Goal: Obtain resource: Download file/media

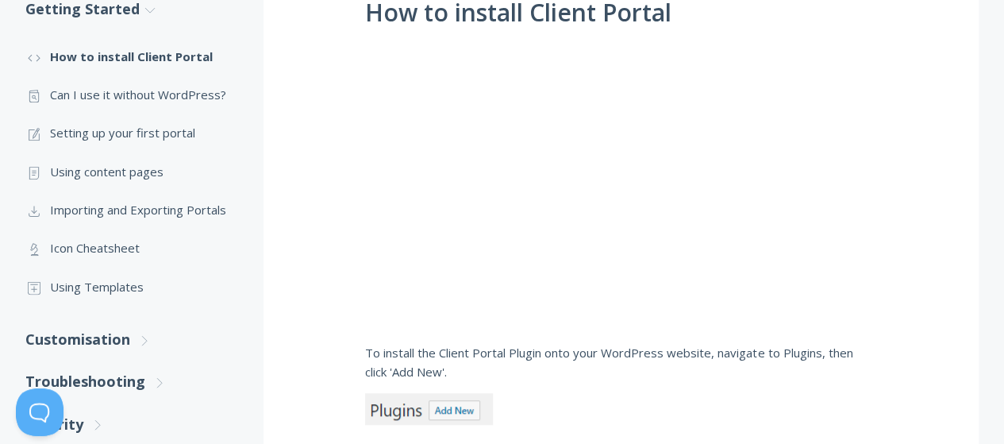
scroll to position [318, 0]
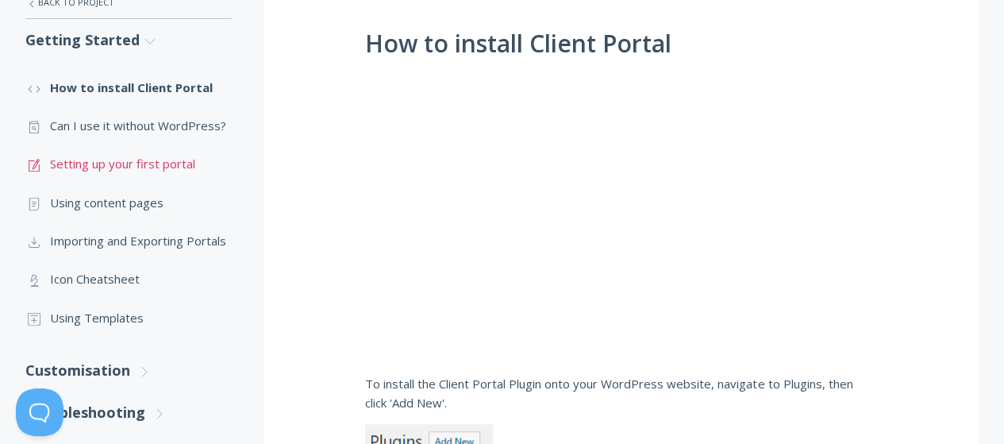
click at [122, 163] on link ".st0{fill:none;stroke:#000000;stroke-width:2;stroke-miterlimit:10;} 1. General …" at bounding box center [128, 163] width 206 height 38
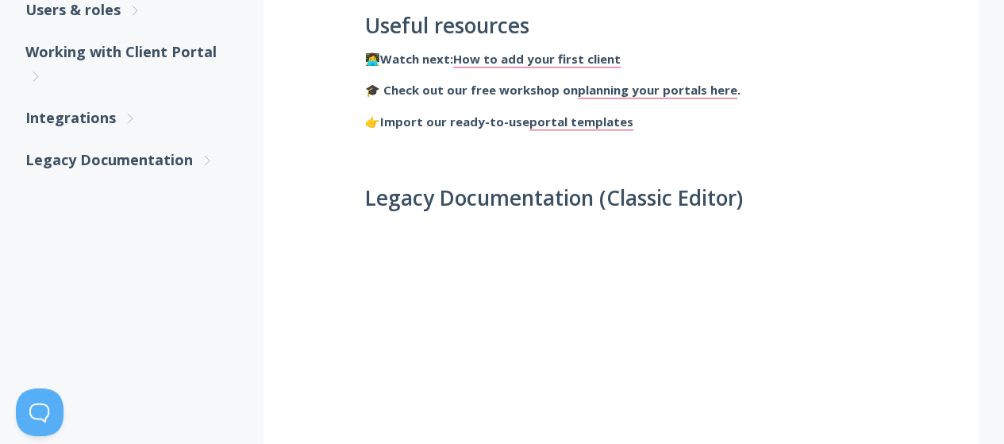
scroll to position [834, 0]
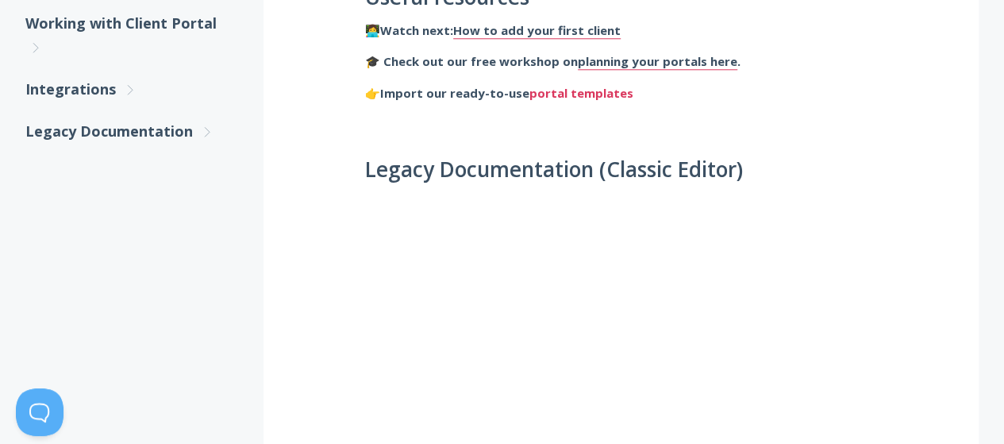
click at [618, 95] on link "portal templates" at bounding box center [581, 93] width 104 height 17
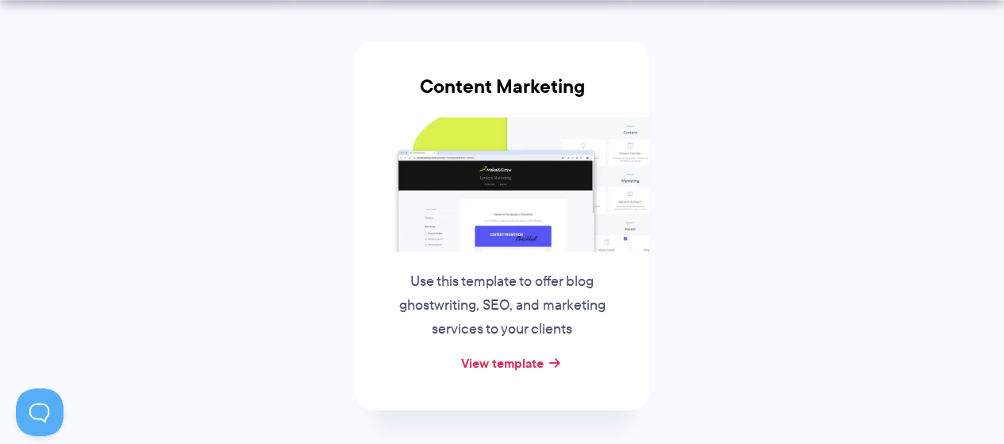
scroll to position [745, 0]
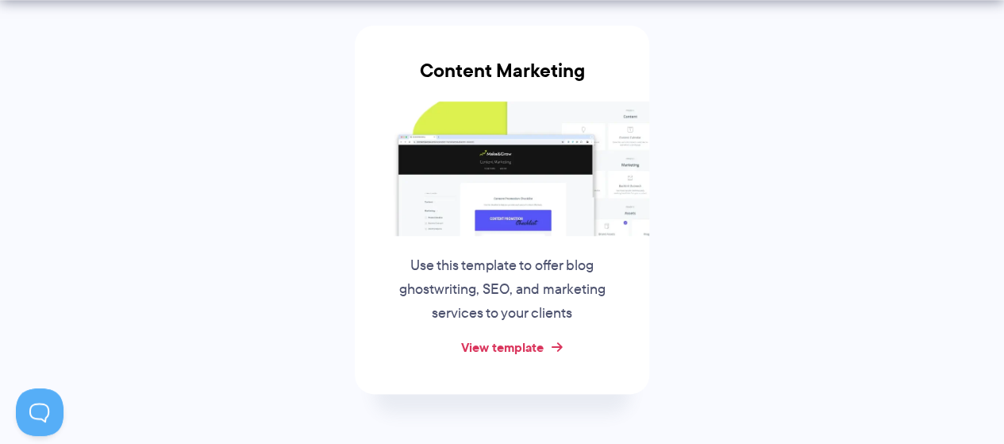
click at [531, 345] on link "View template" at bounding box center [501, 346] width 83 height 19
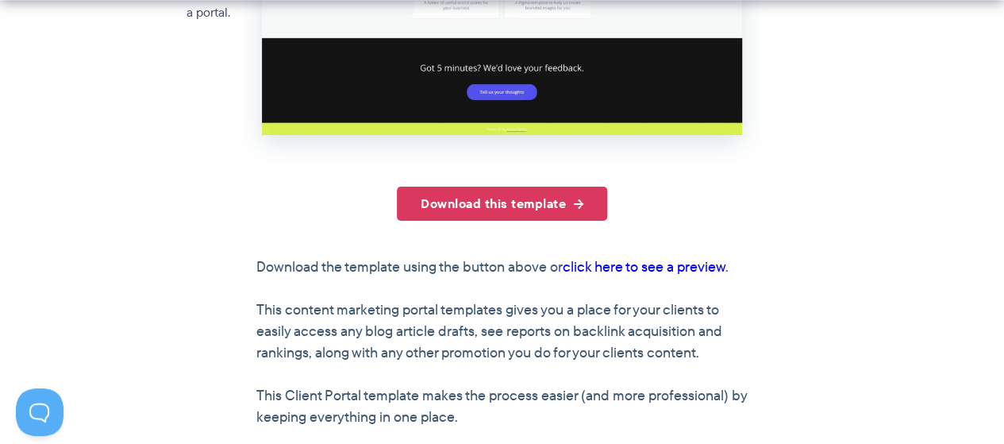
scroll to position [738, 0]
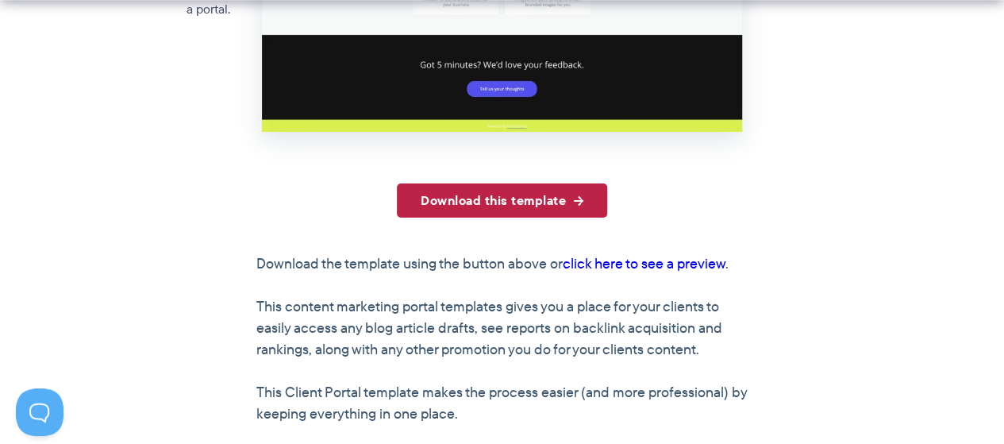
click at [519, 202] on link "Download this template" at bounding box center [502, 200] width 210 height 34
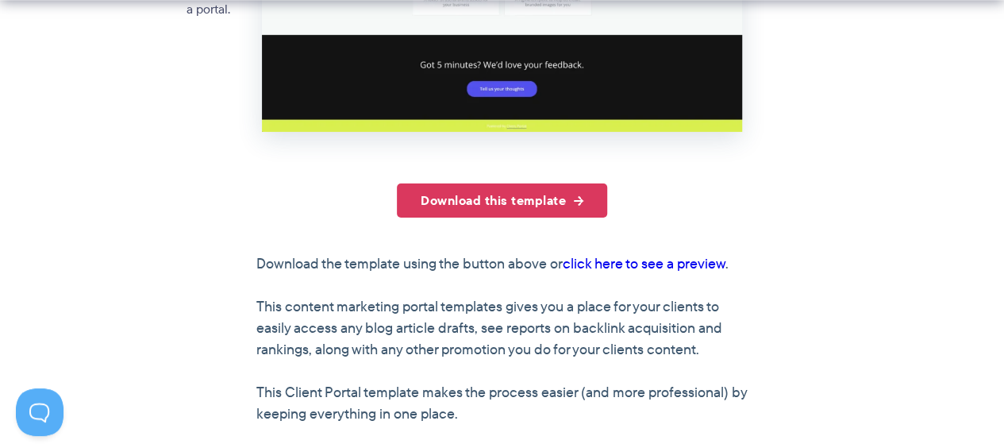
click at [352, 188] on div "Download this template" at bounding box center [502, 200] width 492 height 34
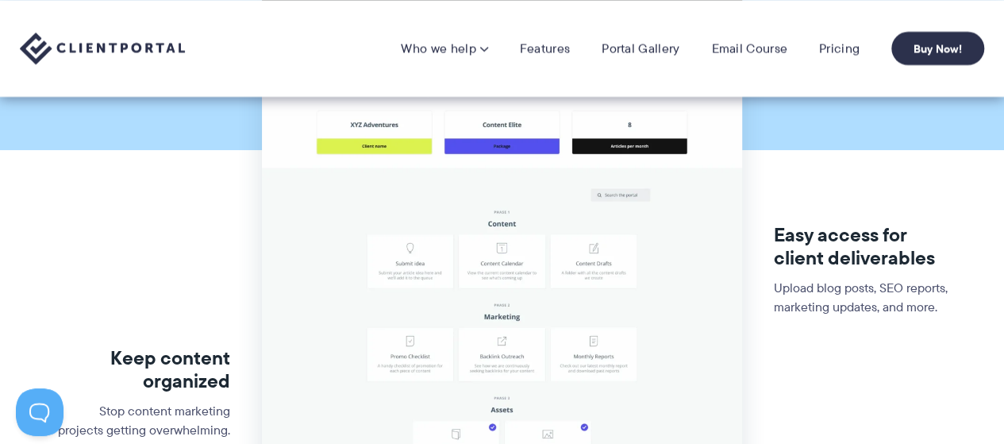
scroll to position [0, 0]
